Goal: Information Seeking & Learning: Check status

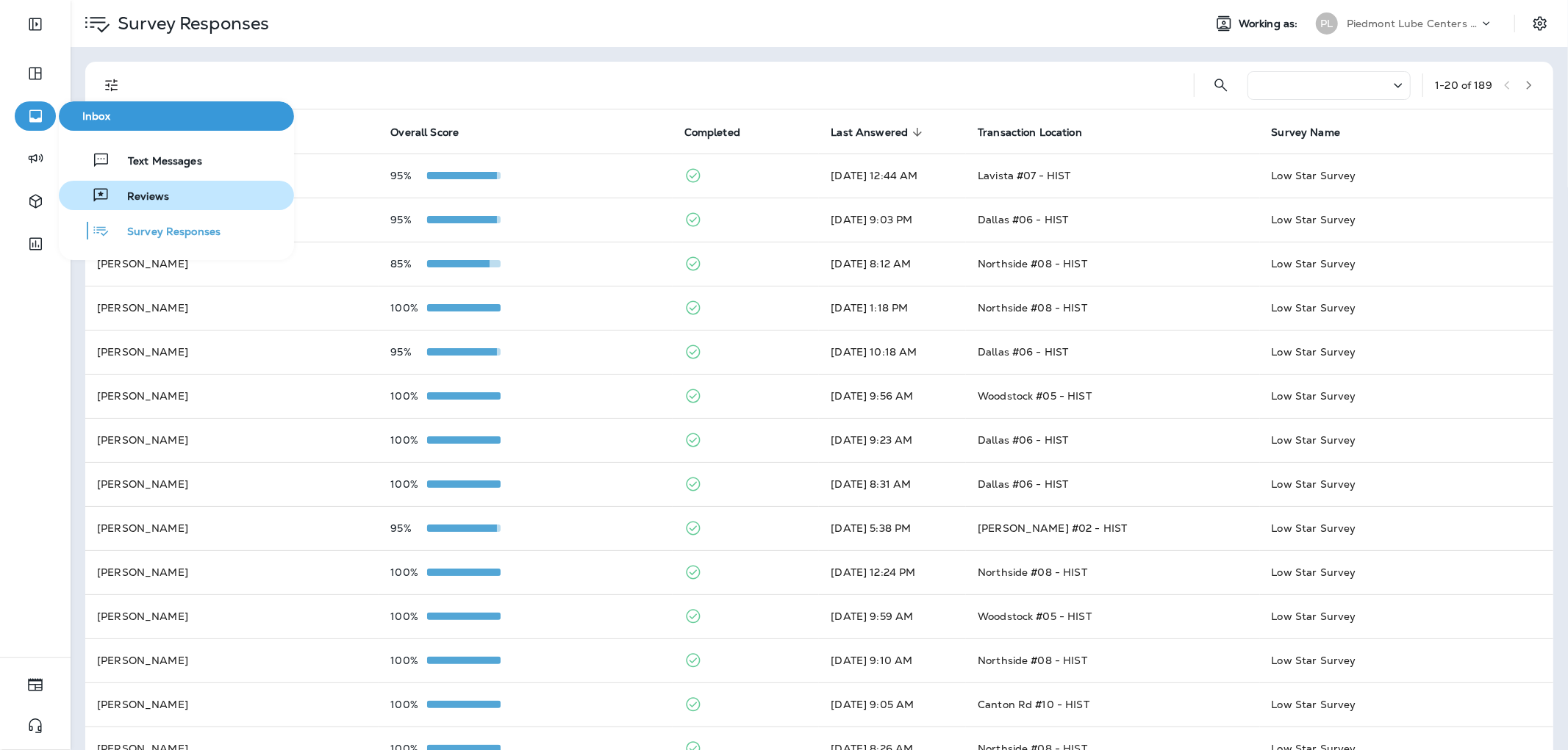
click at [150, 199] on span "Reviews" at bounding box center [139, 198] width 59 height 14
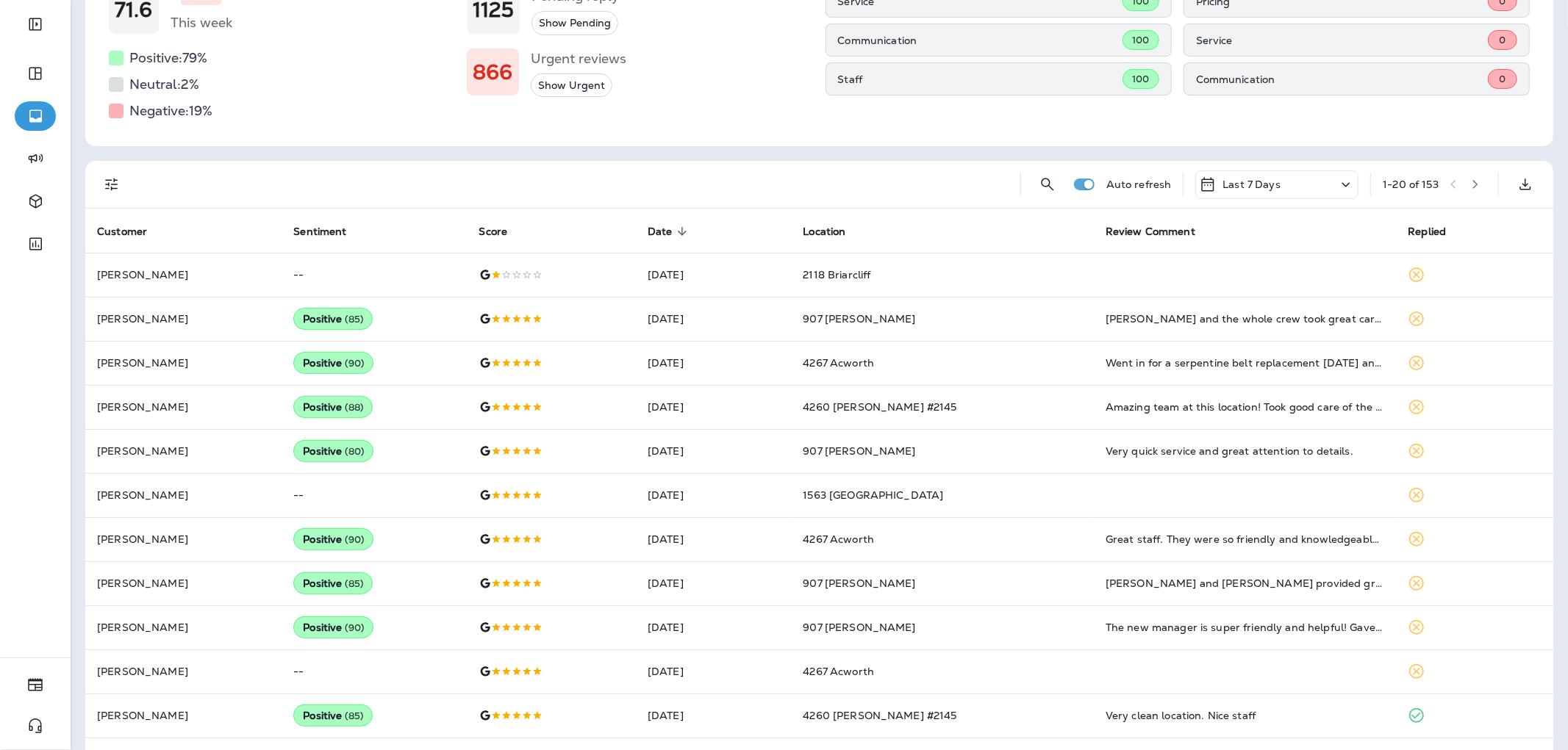
scroll to position [163, 0]
click at [1244, 184] on p "Last 7 Days" at bounding box center [1251, 182] width 58 height 12
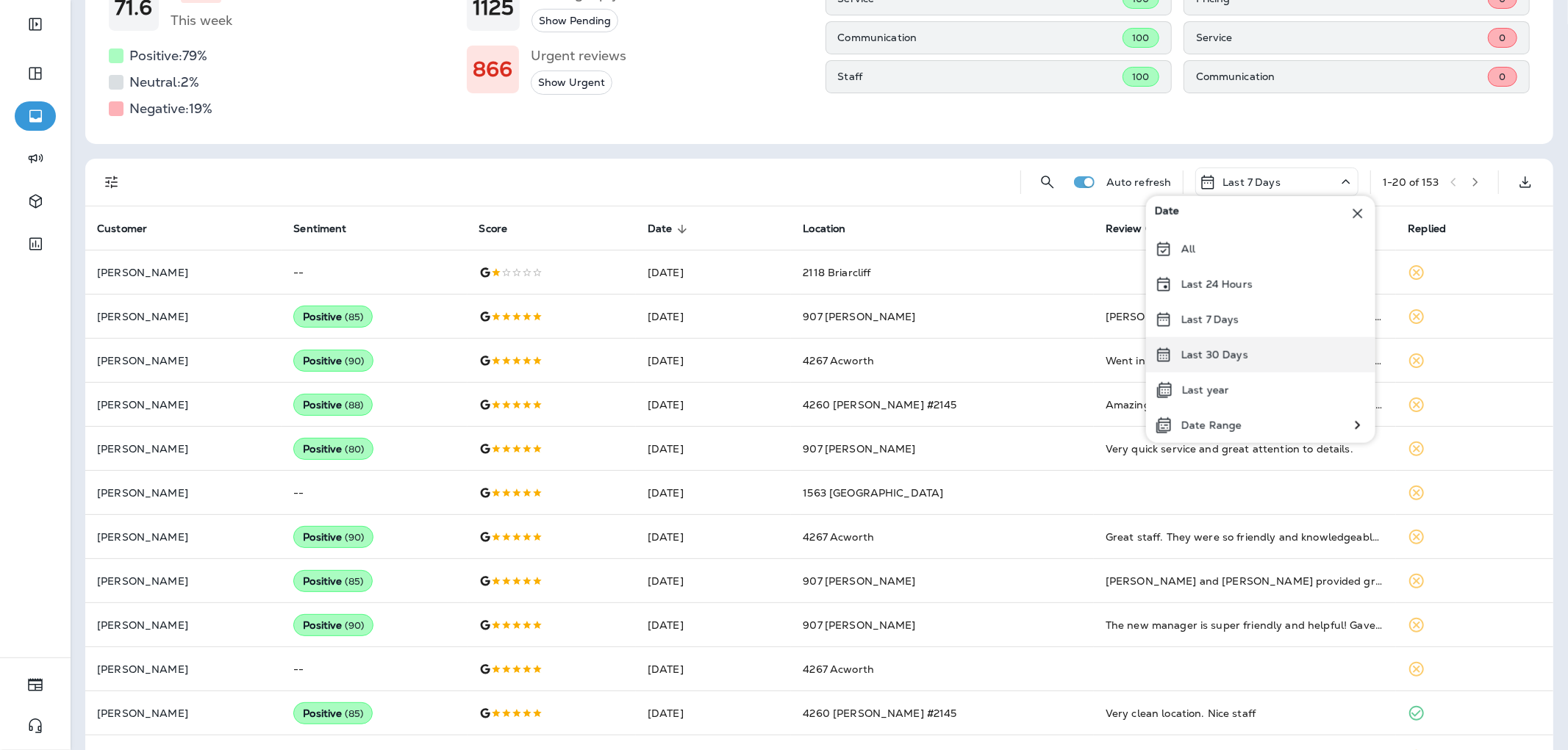
click at [1228, 356] on p "Last 30 Days" at bounding box center [1215, 355] width 67 height 12
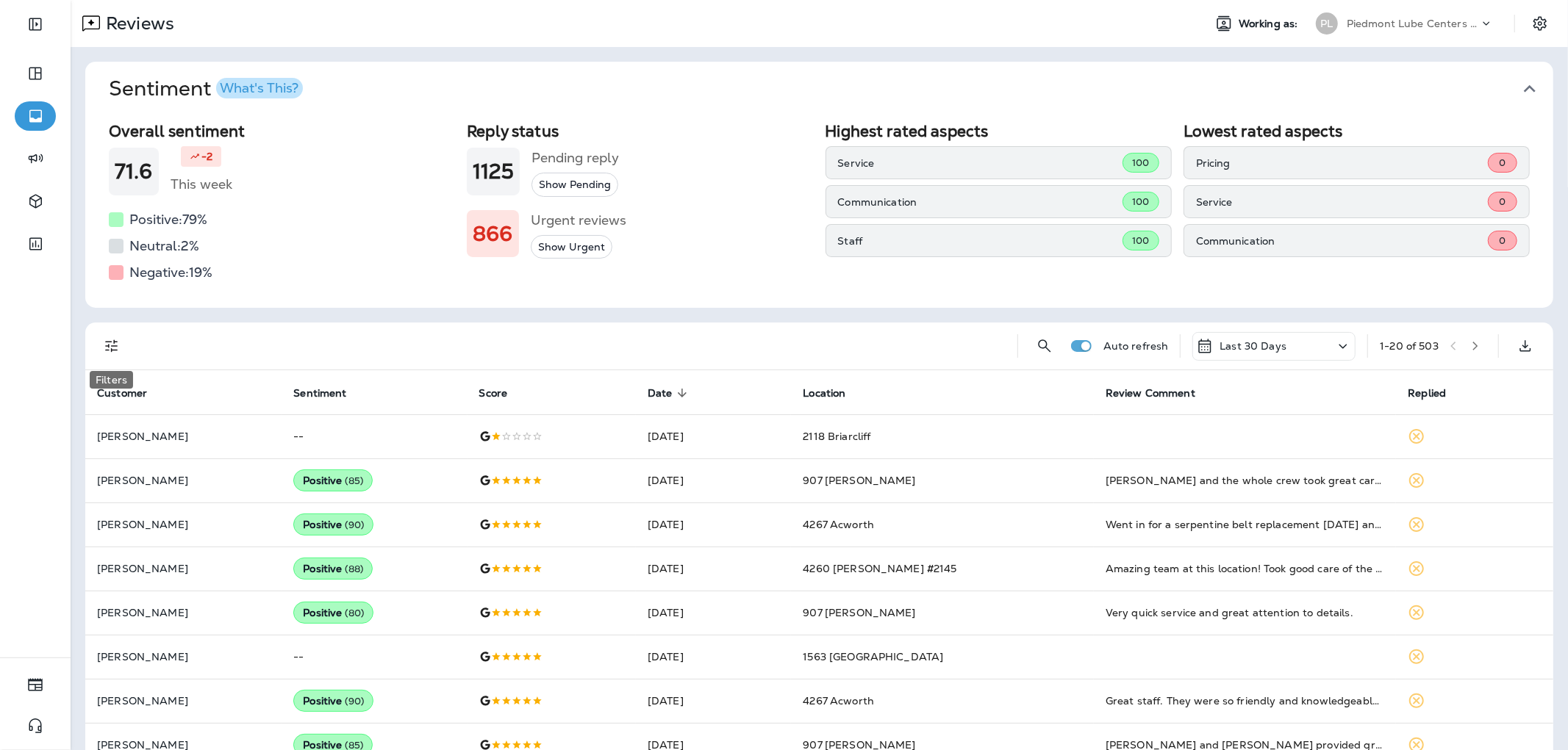
click at [107, 342] on icon "Filters" at bounding box center [111, 346] width 17 height 17
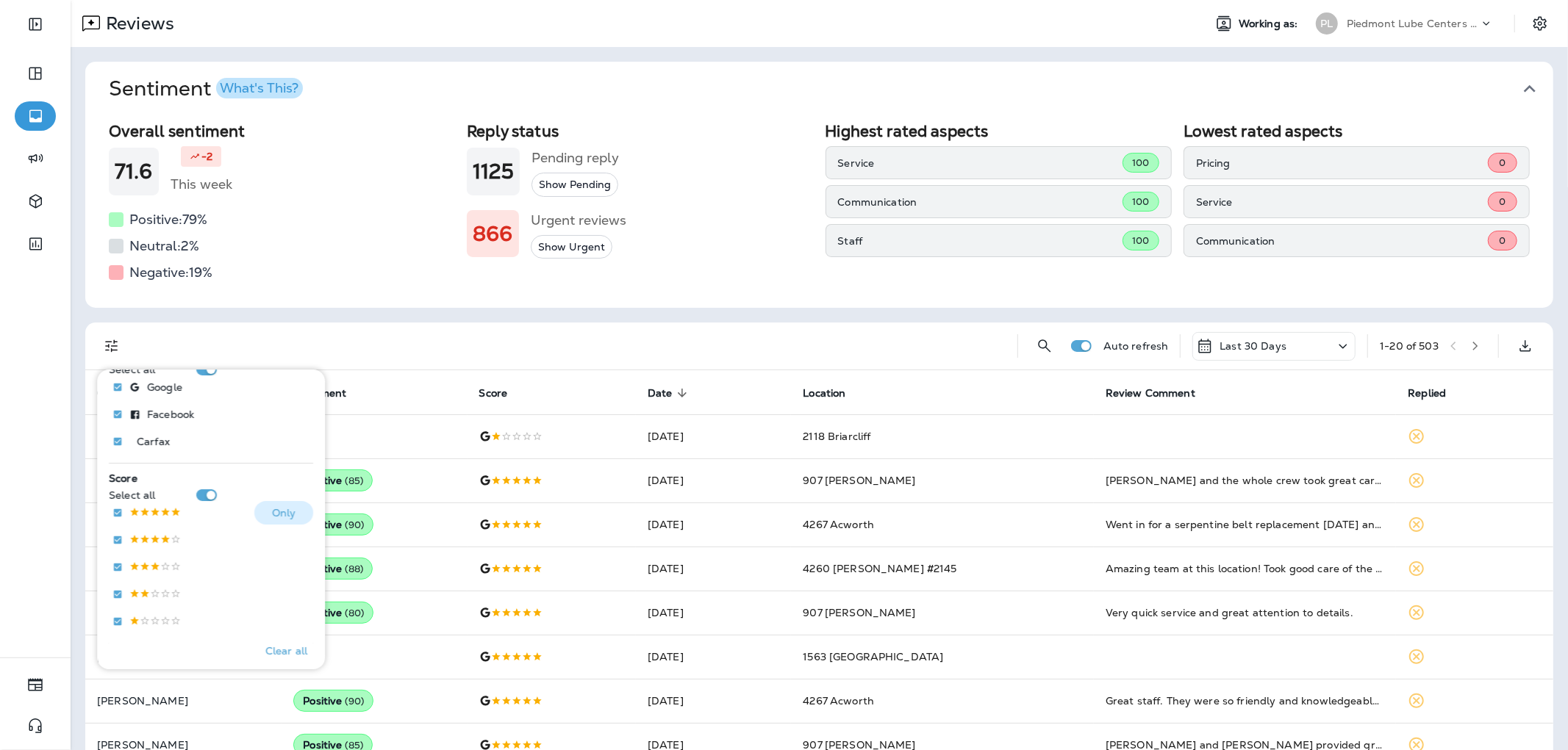
scroll to position [245, 0]
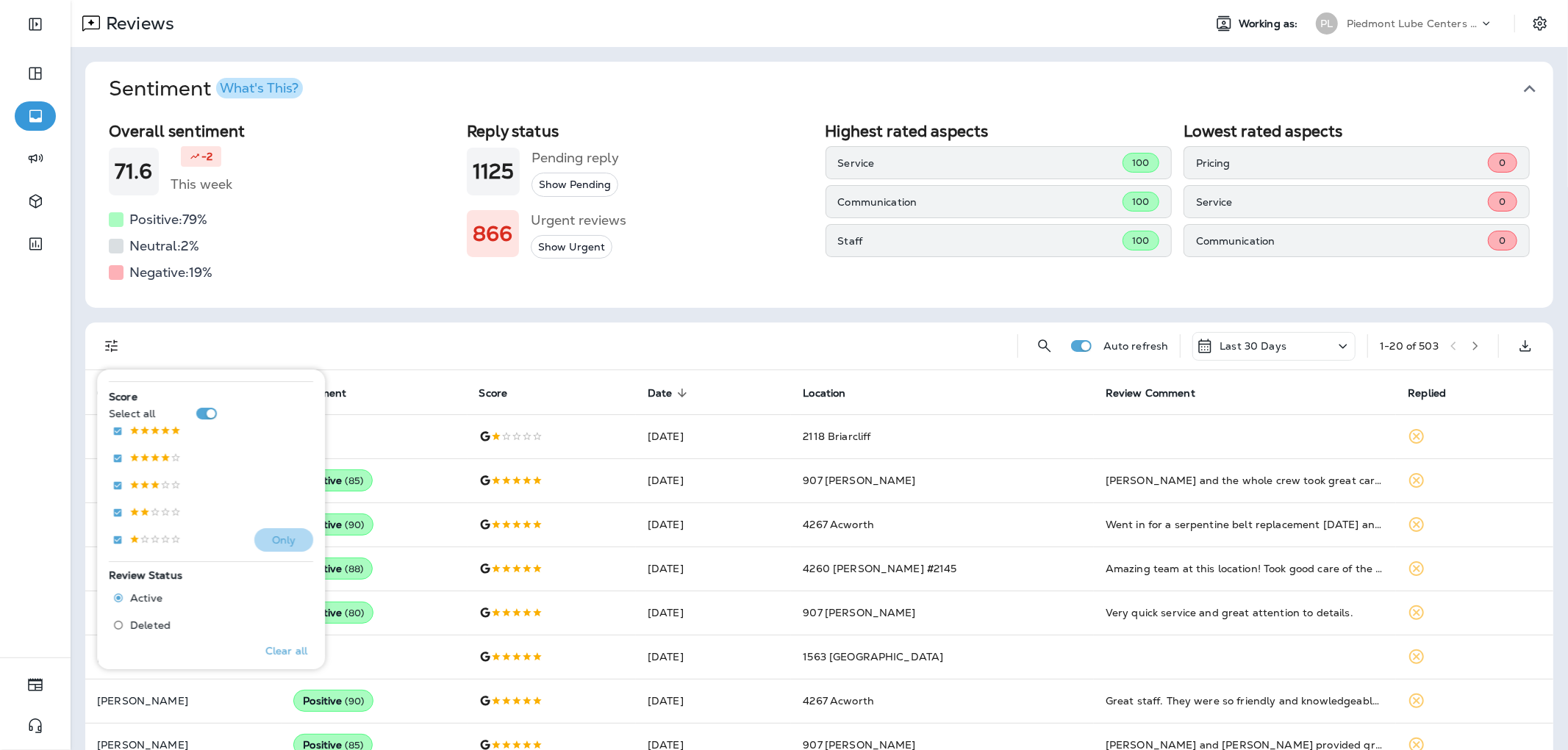
click at [279, 537] on p "Only" at bounding box center [284, 540] width 25 height 12
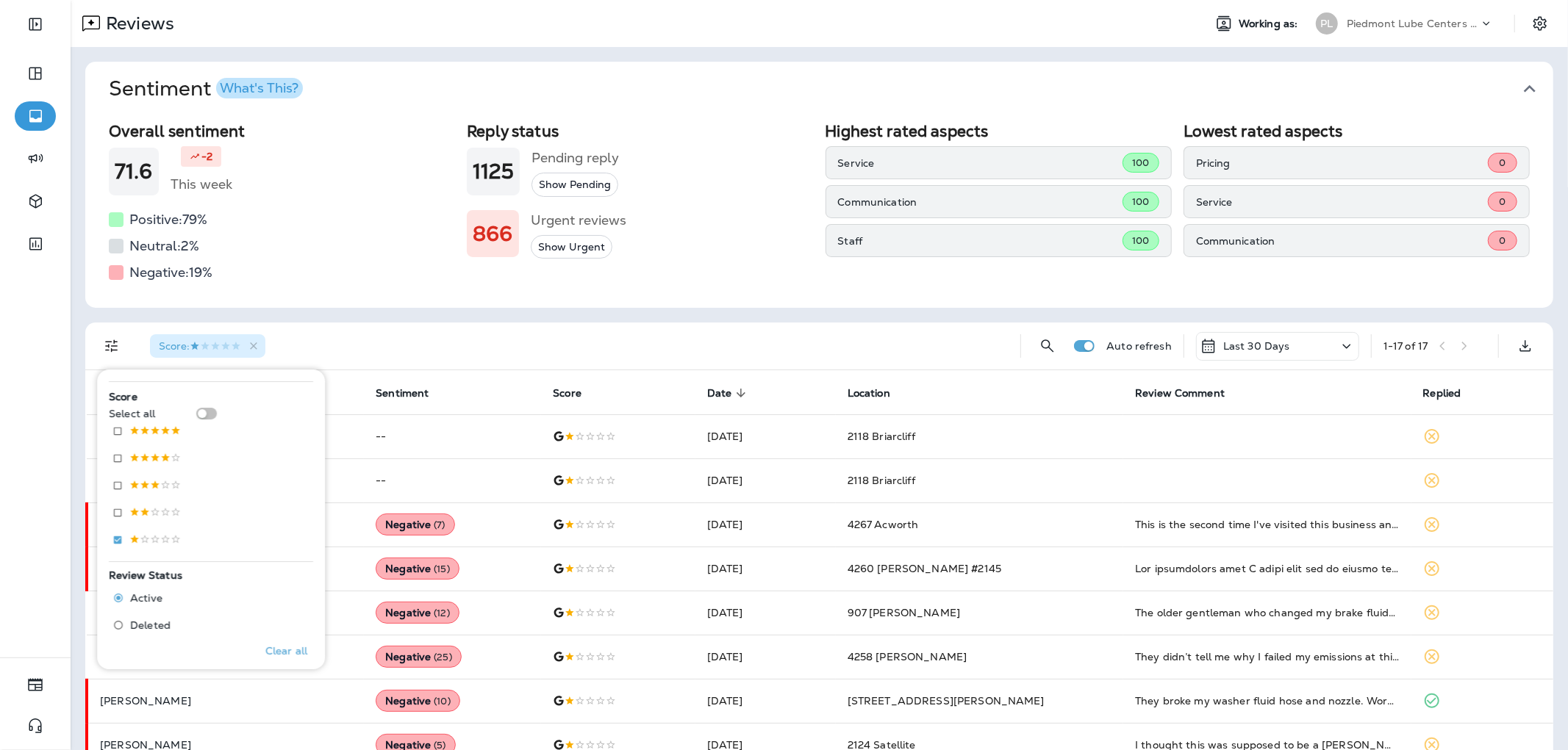
click at [500, 331] on div "Score :" at bounding box center [573, 345] width 871 height 47
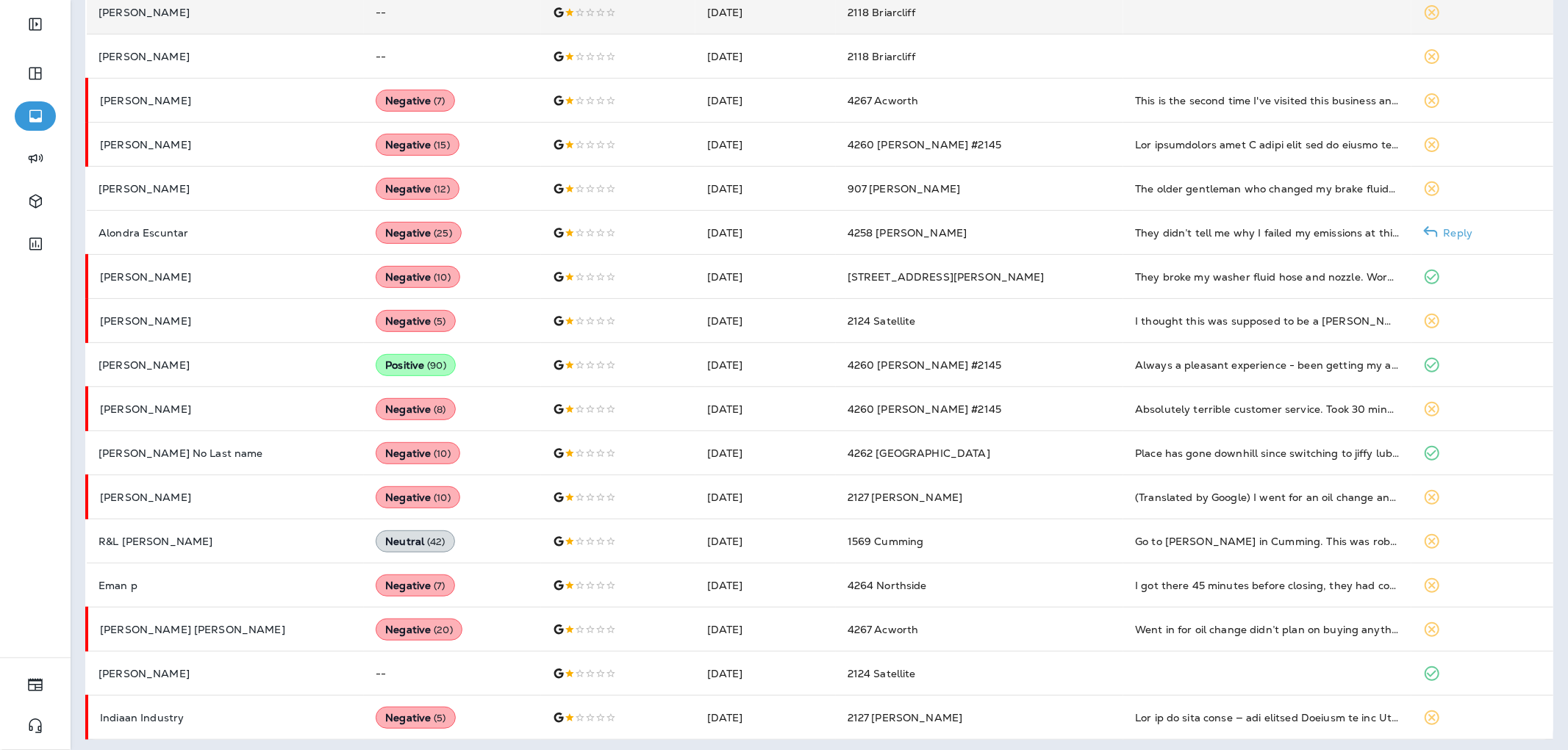
scroll to position [428, 0]
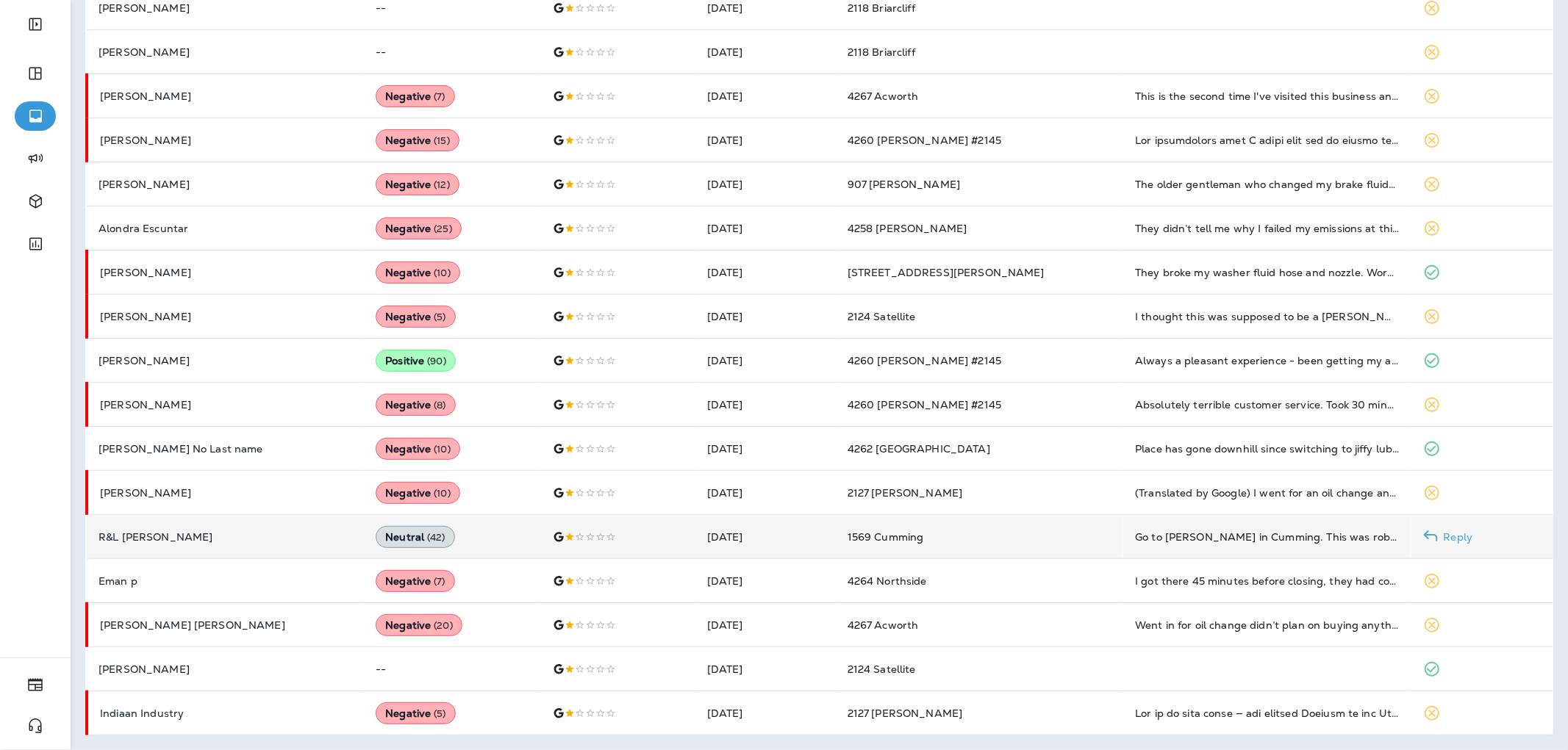
click at [1171, 548] on td "Go to [PERSON_NAME] in Cumming. This was robbery. But at least the guys were ni…" at bounding box center [1266, 537] width 287 height 44
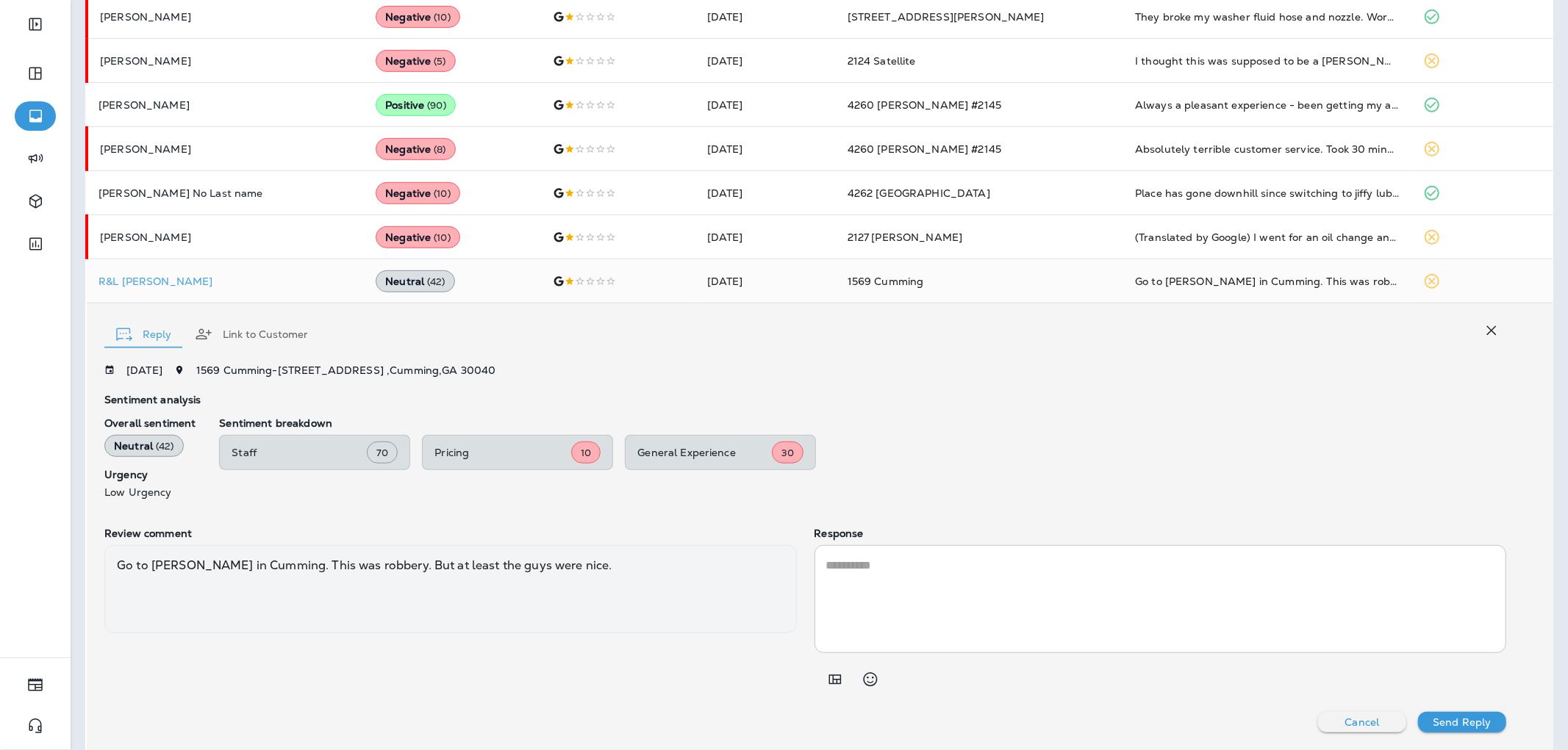
scroll to position [875, 0]
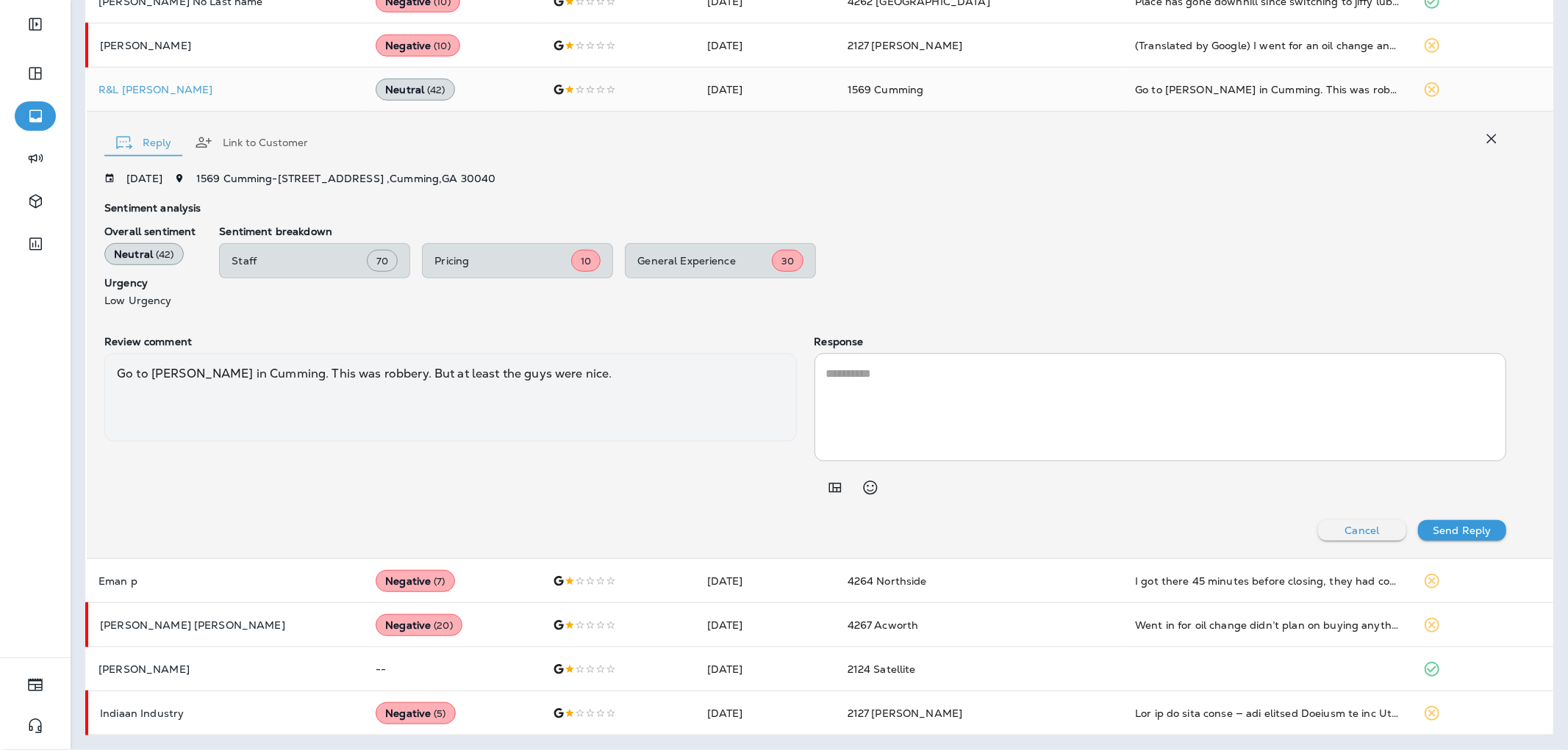
click at [1483, 137] on icon "button" at bounding box center [1491, 139] width 17 height 17
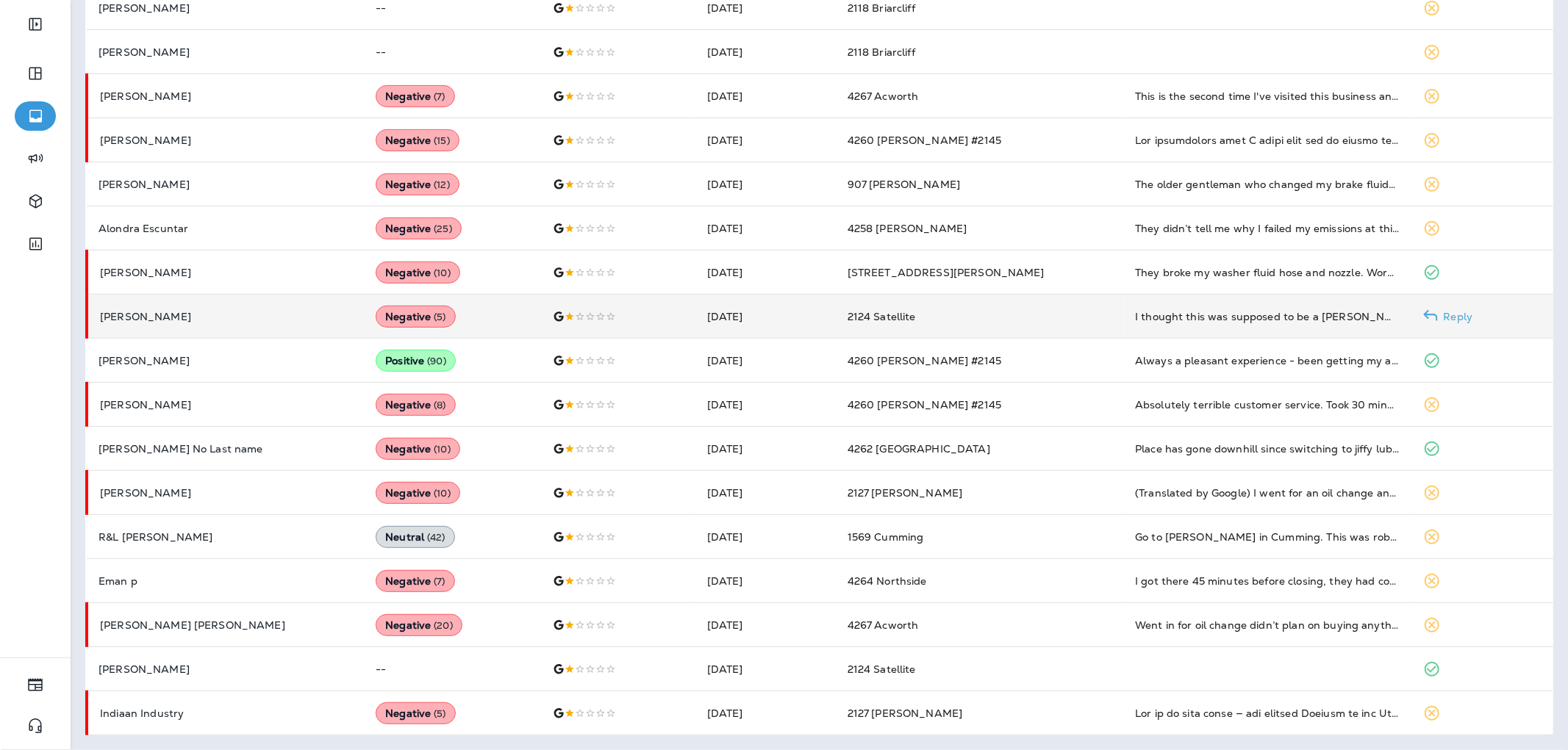
scroll to position [346, 0]
